Goal: Information Seeking & Learning: Learn about a topic

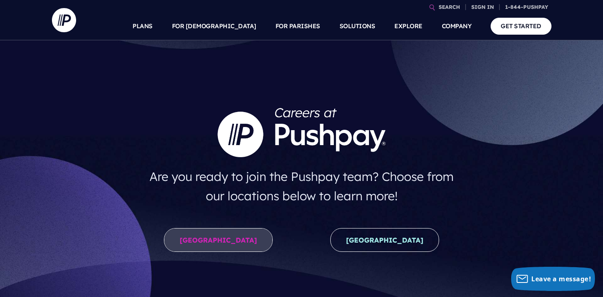
click at [229, 237] on link "[GEOGRAPHIC_DATA]" at bounding box center [218, 240] width 109 height 24
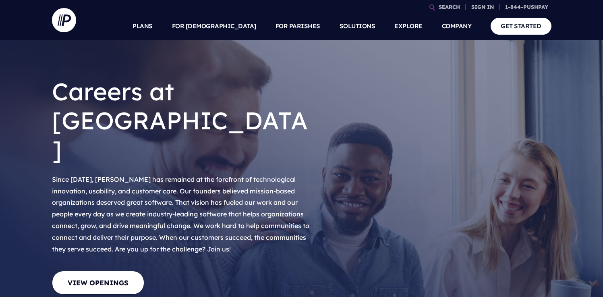
scroll to position [161, 0]
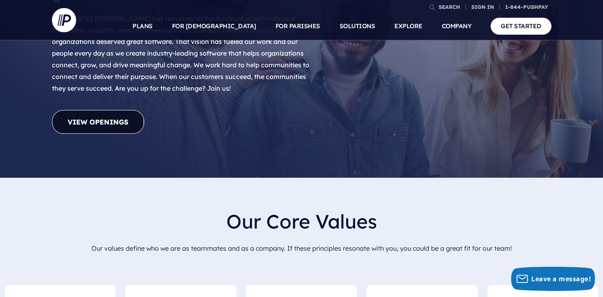
click at [112, 110] on link "View Openings" at bounding box center [98, 122] width 92 height 24
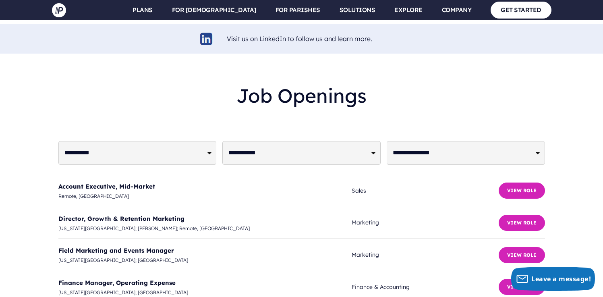
scroll to position [1932, 0]
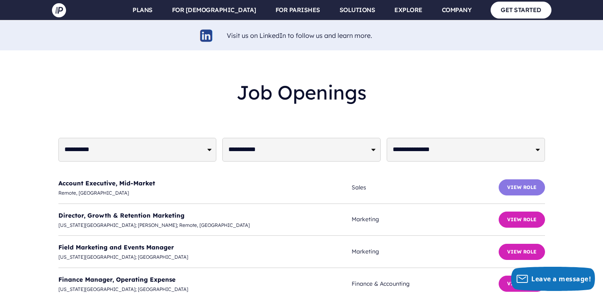
click at [531, 179] on button "View Role" at bounding box center [522, 187] width 46 height 16
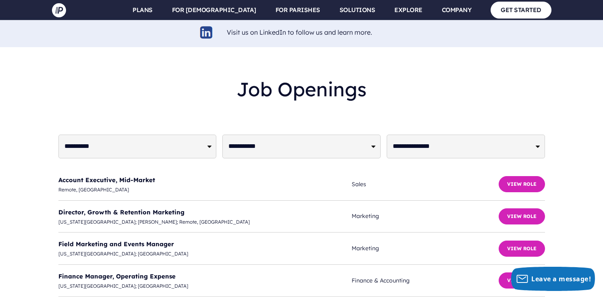
scroll to position [1985, 0]
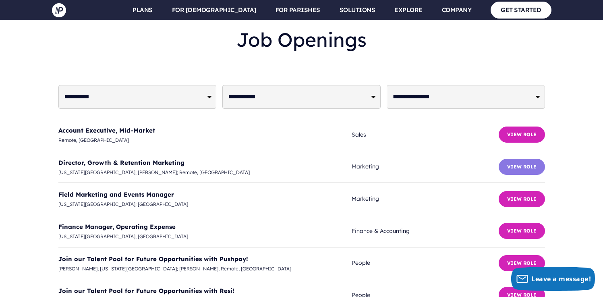
click at [529, 159] on button "View Role" at bounding box center [522, 167] width 46 height 16
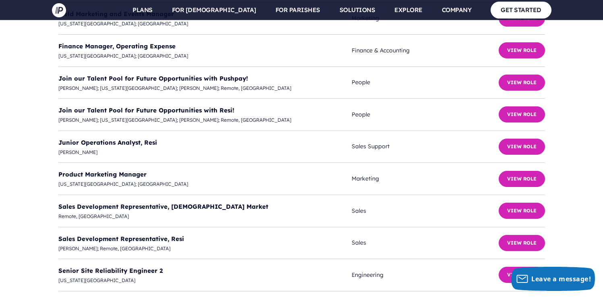
scroll to position [2166, 0]
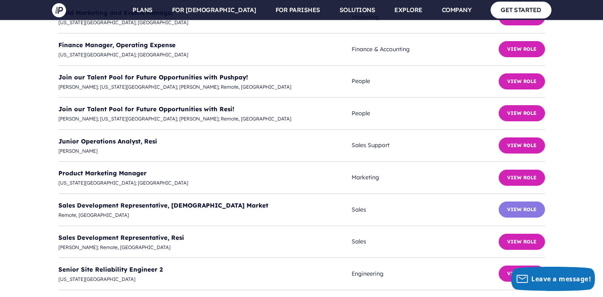
click at [522, 201] on button "View Role" at bounding box center [522, 209] width 46 height 16
click at [527, 234] on button "View Role" at bounding box center [522, 242] width 46 height 16
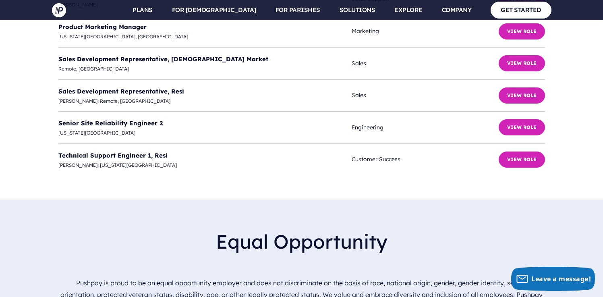
scroll to position [2322, 0]
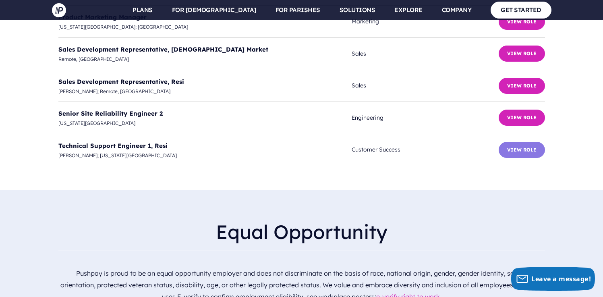
click at [528, 142] on button "View Role" at bounding box center [522, 150] width 46 height 16
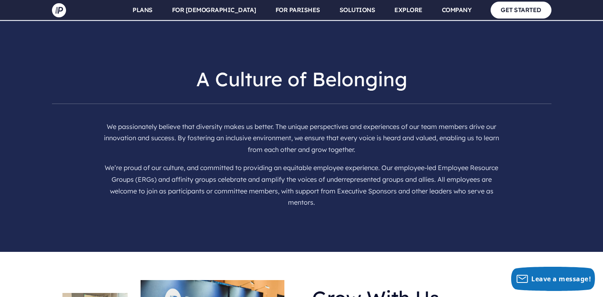
scroll to position [1413, 0]
